Goal: Information Seeking & Learning: Find specific fact

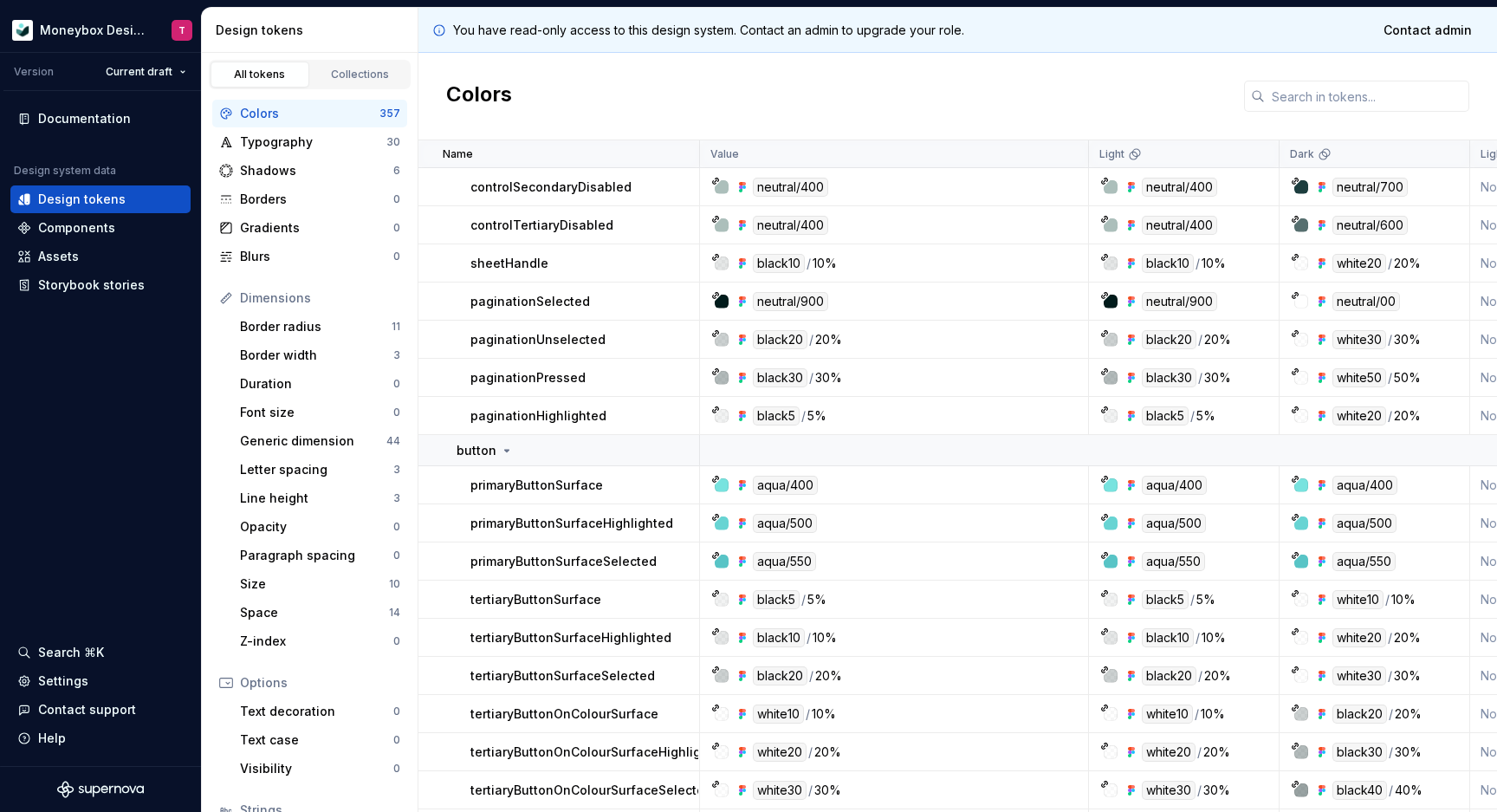
scroll to position [3630, 0]
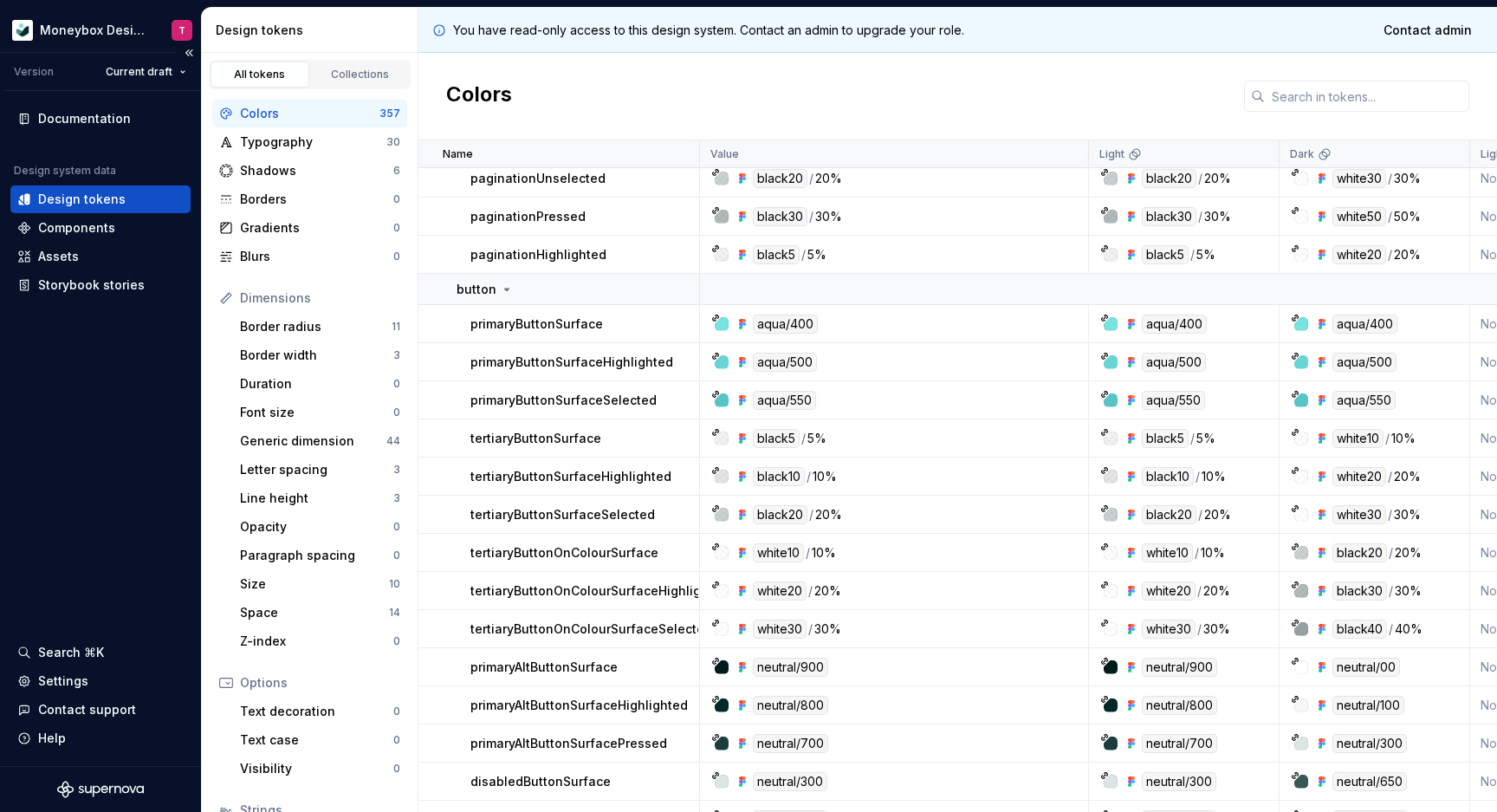
click at [93, 200] on div "Design tokens" at bounding box center [82, 199] width 87 height 17
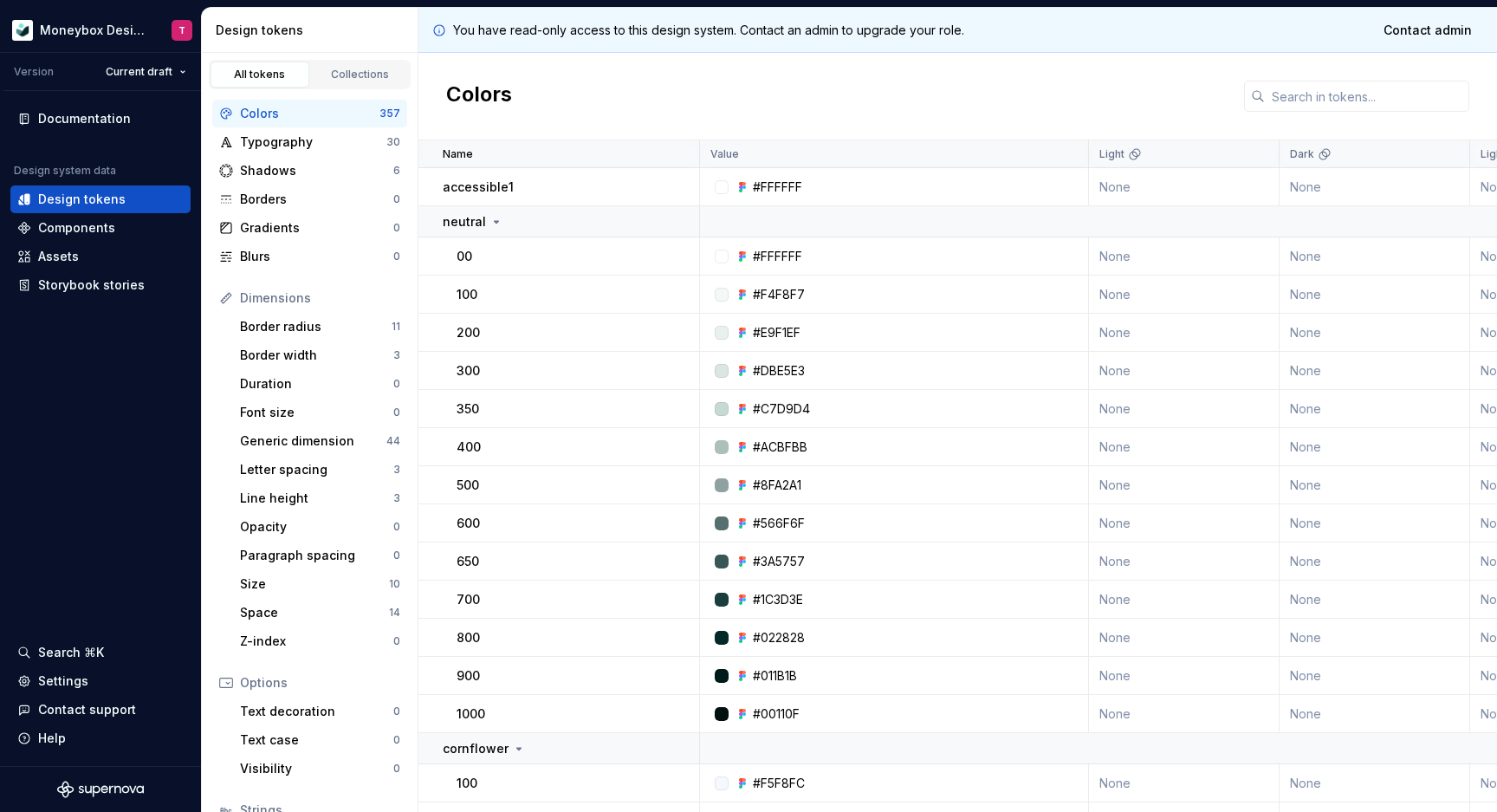
click at [275, 76] on div "All tokens" at bounding box center [259, 75] width 86 height 14
click at [1336, 91] on input "text" at bounding box center [1368, 95] width 205 height 31
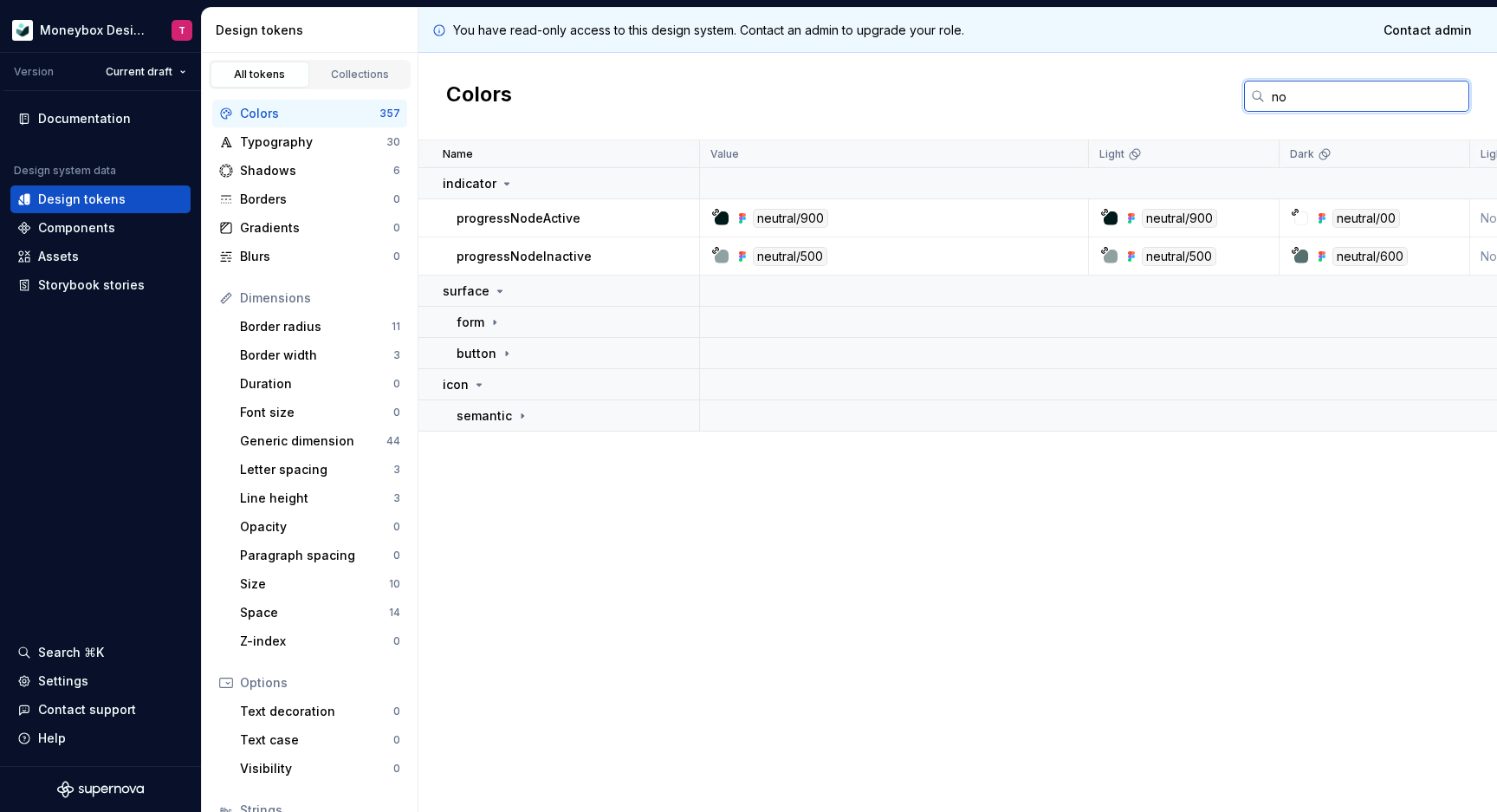
type input "n"
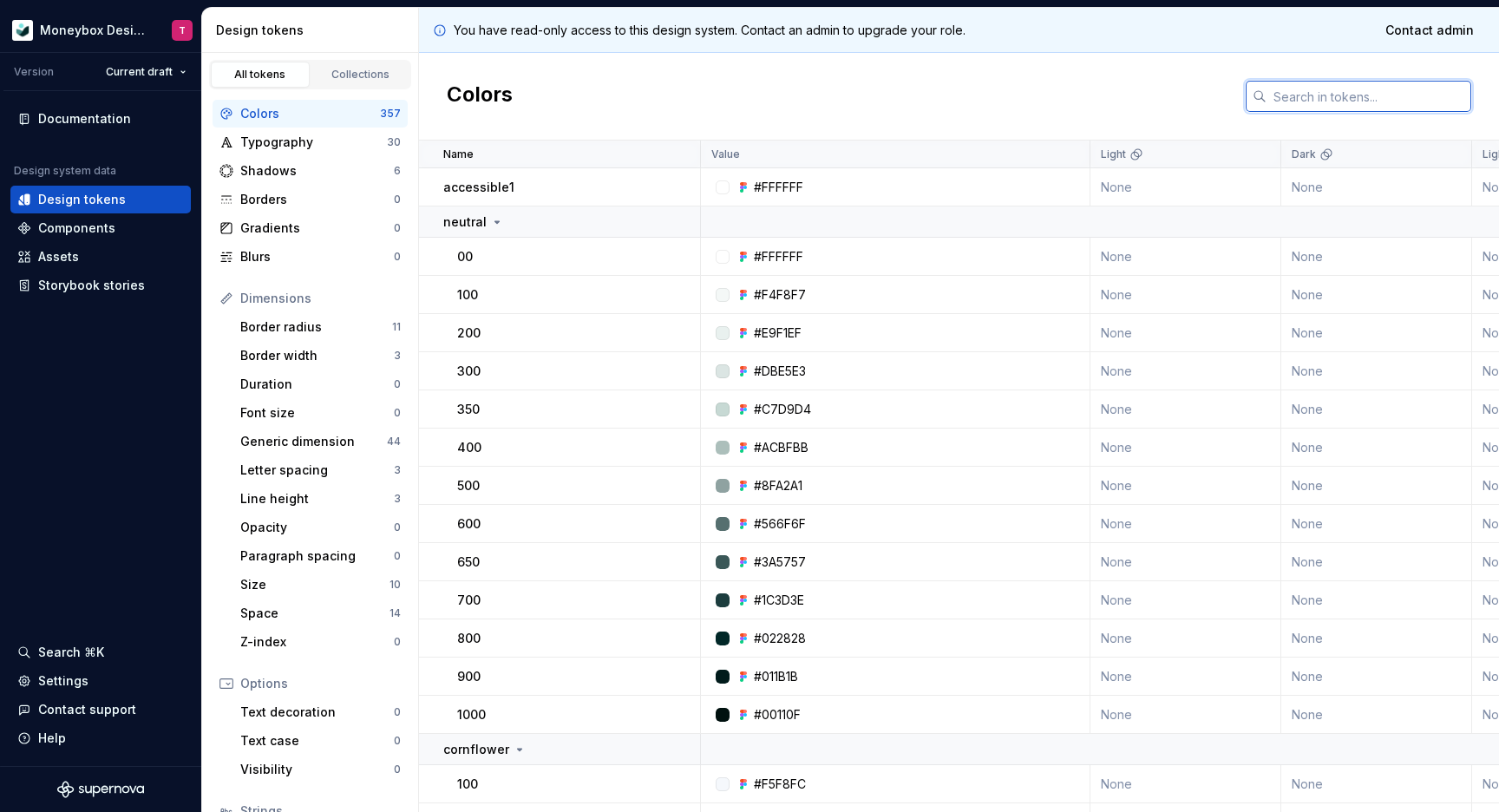
click at [1300, 91] on input "text" at bounding box center [1370, 96] width 205 height 31
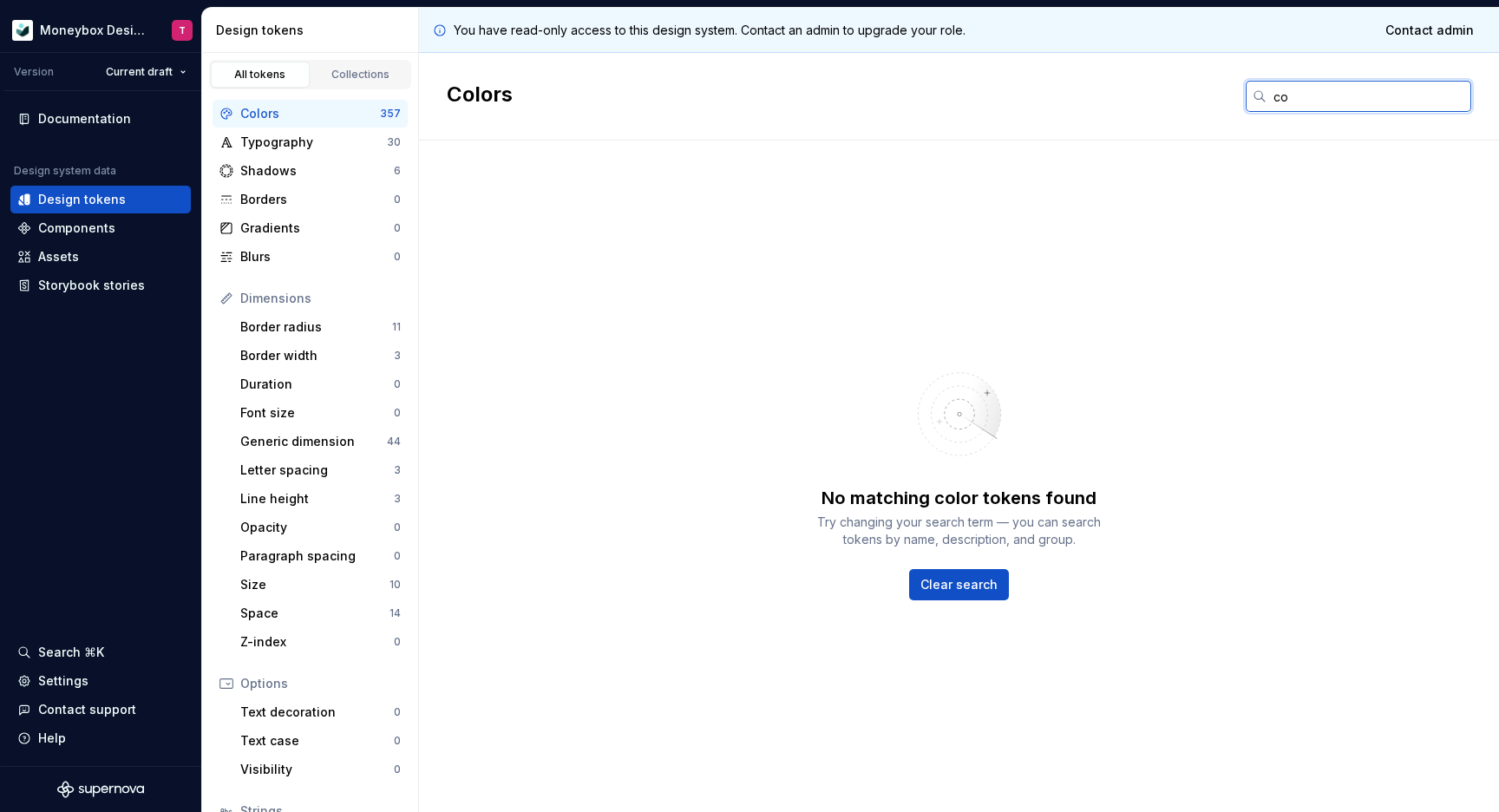
type input "c"
click at [1341, 92] on input "progressConnectionActive" at bounding box center [1370, 96] width 205 height 31
type input "progressConnectionActive"
click at [1118, 197] on div "No matching color tokens found Try changing your search term — you can search t…" at bounding box center [959, 476] width 1080 height 672
